Goal: Register for event/course: Sign up to attend an event or enroll in a course

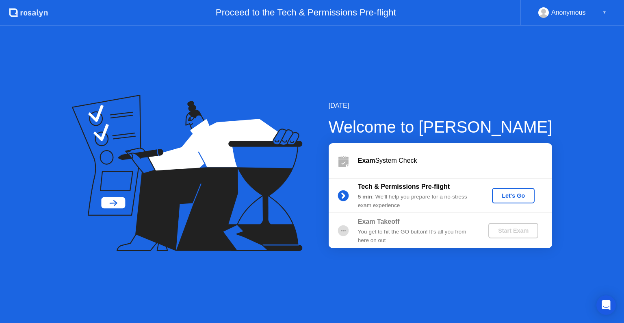
click at [499, 193] on div "Let's Go" at bounding box center [513, 195] width 36 height 7
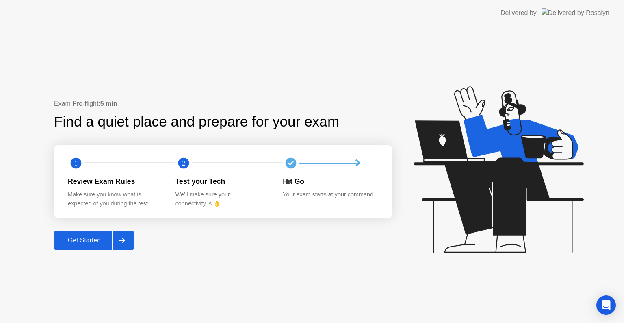
click at [94, 239] on div "Get Started" at bounding box center [84, 239] width 56 height 7
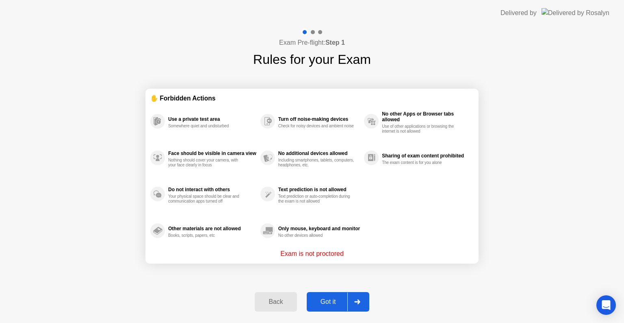
click at [325, 303] on div "Got it" at bounding box center [328, 301] width 38 height 7
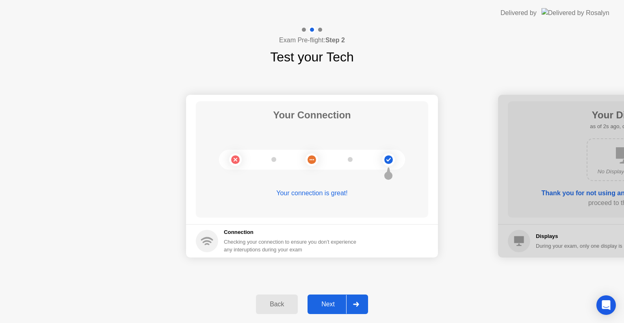
click at [327, 301] on div "Next" at bounding box center [328, 303] width 36 height 7
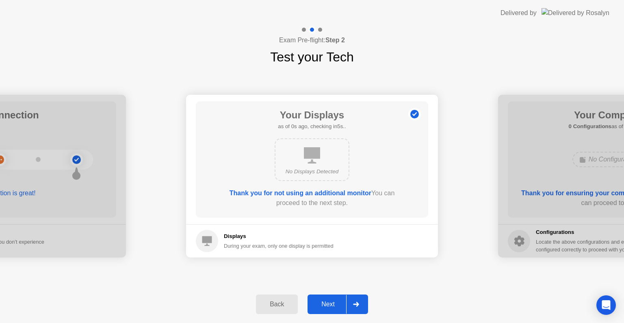
click at [330, 303] on div "Next" at bounding box center [328, 303] width 36 height 7
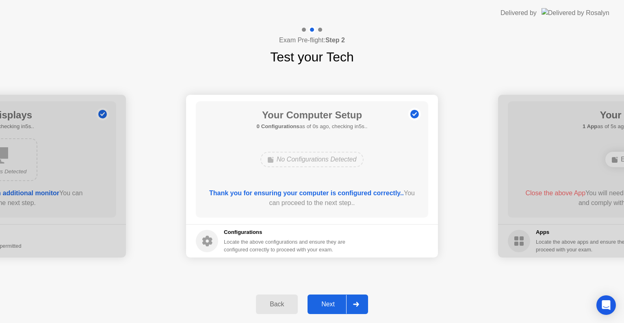
click at [324, 302] on div "Next" at bounding box center [328, 303] width 36 height 7
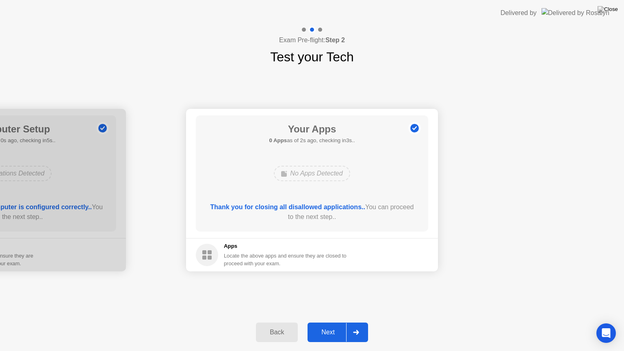
click at [334, 322] on div "Next" at bounding box center [328, 332] width 36 height 7
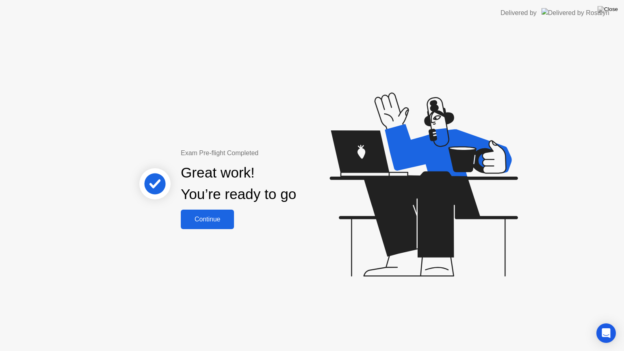
click at [219, 219] on div "Continue" at bounding box center [207, 219] width 48 height 7
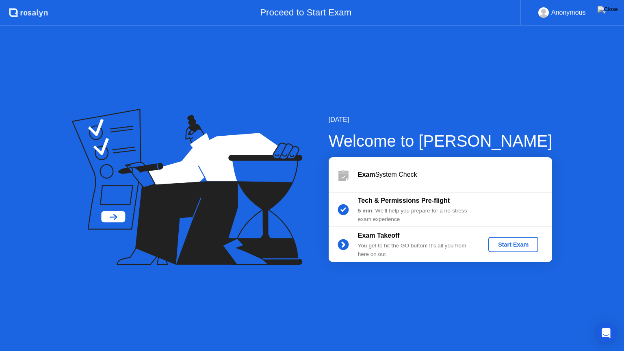
click at [505, 248] on div "Start Exam" at bounding box center [513, 244] width 43 height 7
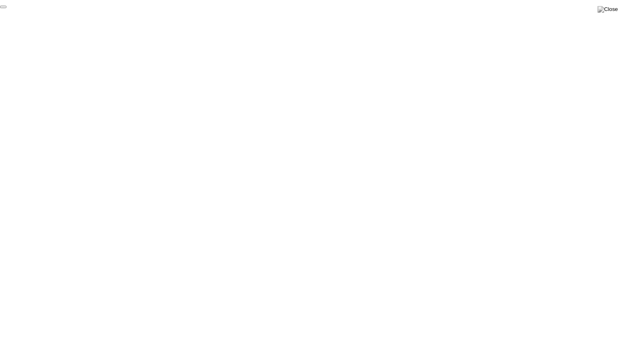
click div "End Proctoring Session"
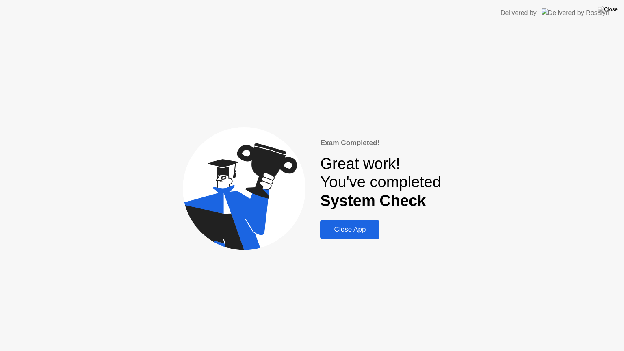
click at [362, 229] on div "Close App" at bounding box center [350, 229] width 54 height 8
